Goal: Contribute content: Add original content to the website for others to see

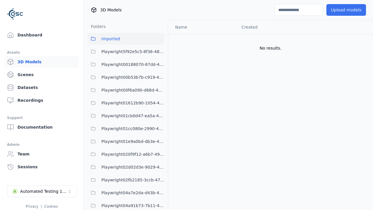
click at [345, 10] on button "Upload models" at bounding box center [346, 10] width 40 height 12
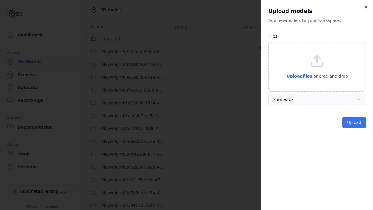
click at [354, 122] on button "Upload" at bounding box center [354, 122] width 24 height 12
